Goal: Navigation & Orientation: Find specific page/section

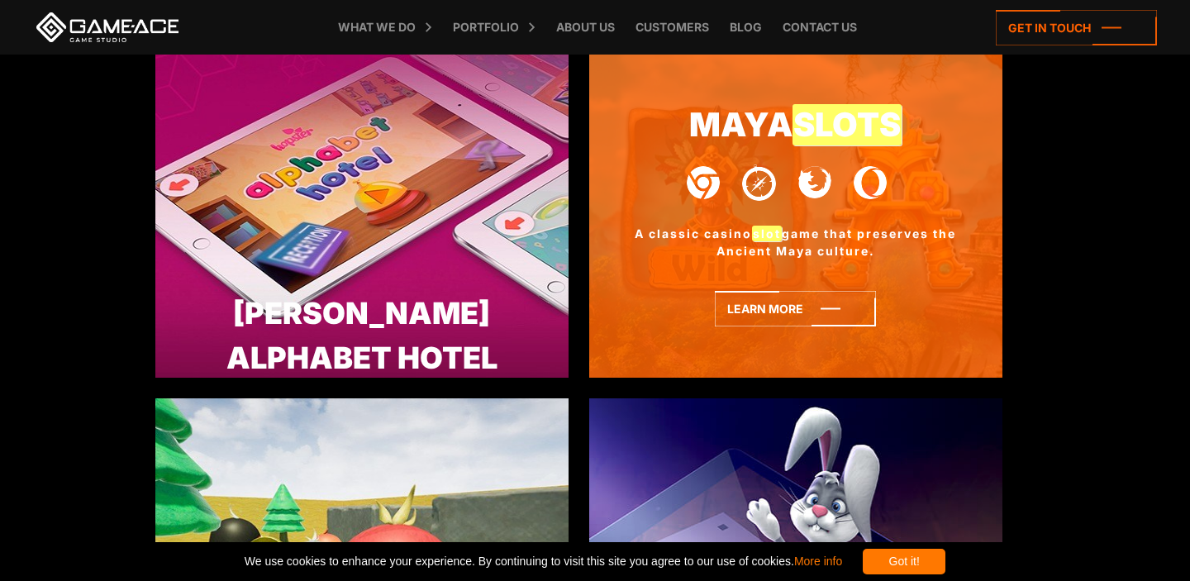
scroll to position [4213, 0]
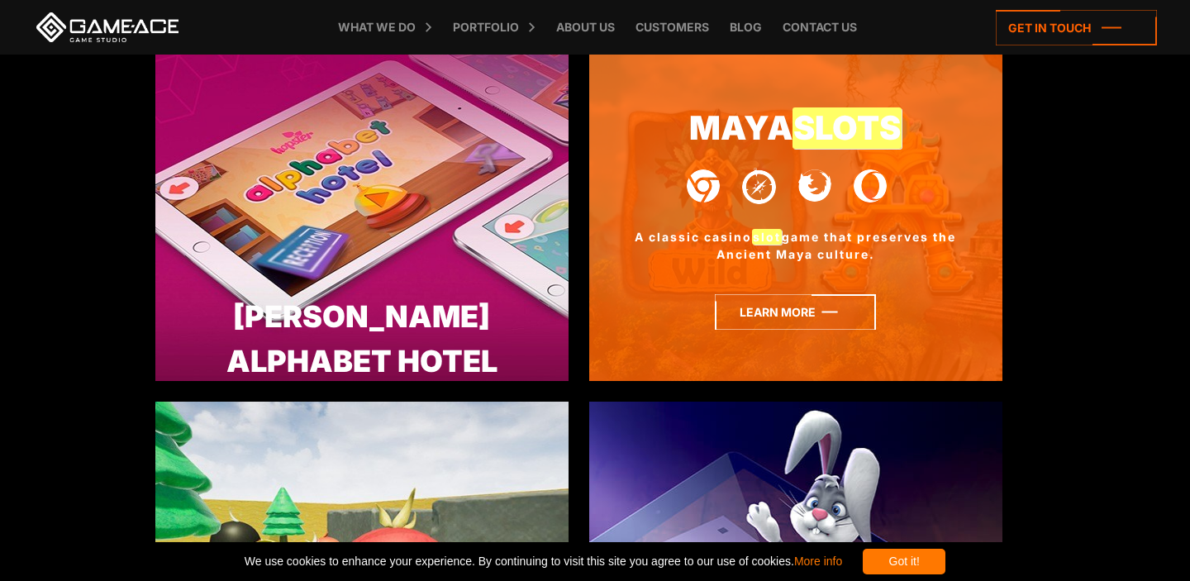
click at [784, 326] on icon at bounding box center [795, 312] width 161 height 36
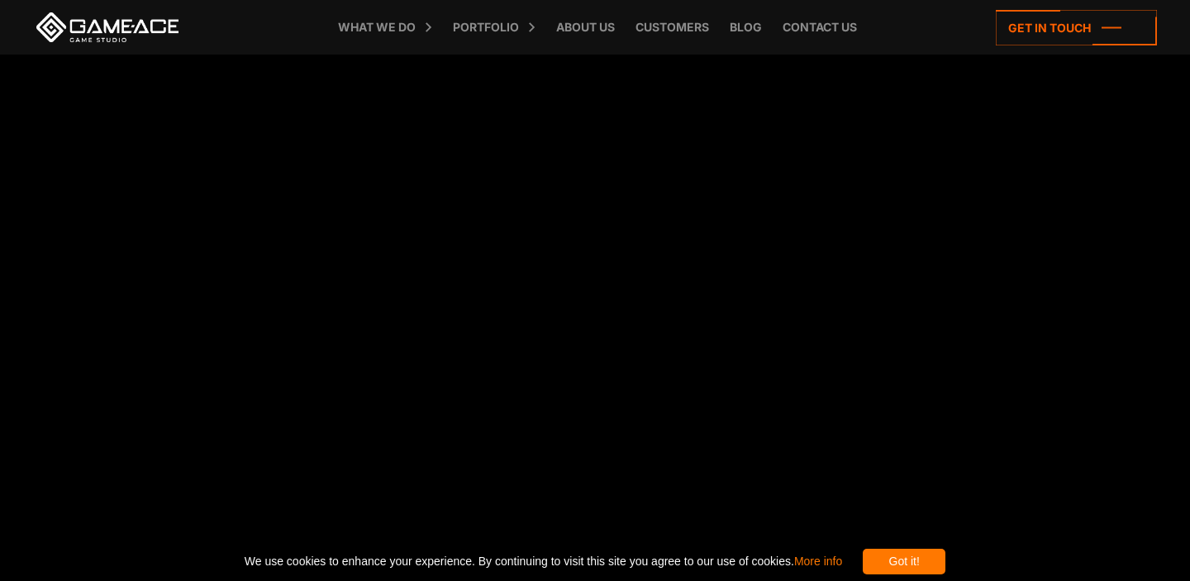
scroll to position [1513, 0]
